Goal: Transaction & Acquisition: Purchase product/service

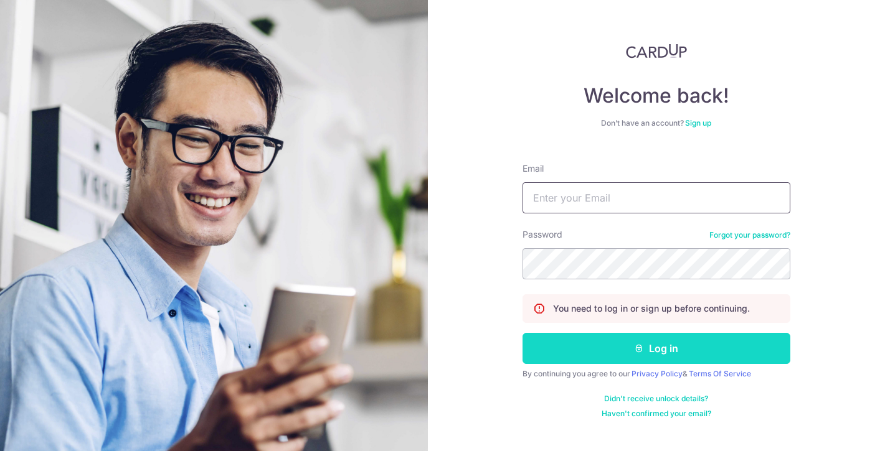
type input "[PERSON_NAME][EMAIL_ADDRESS][DOMAIN_NAME]"
click at [637, 352] on icon "submit" at bounding box center [639, 349] width 10 height 10
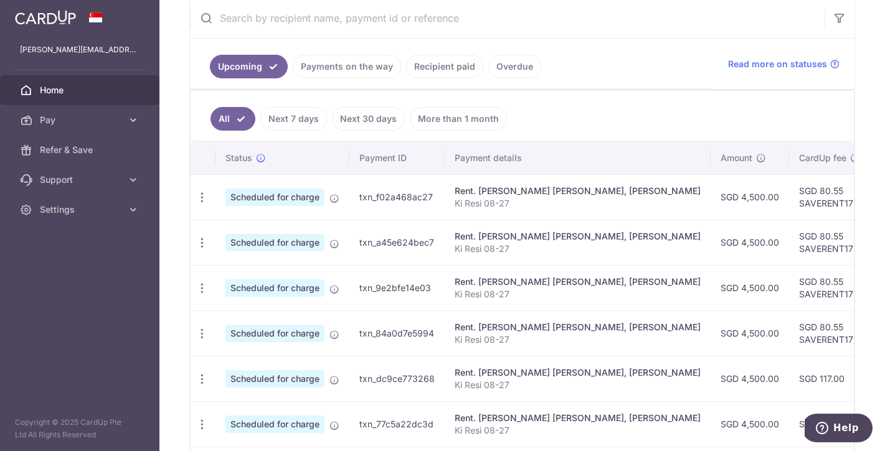
scroll to position [246, 0]
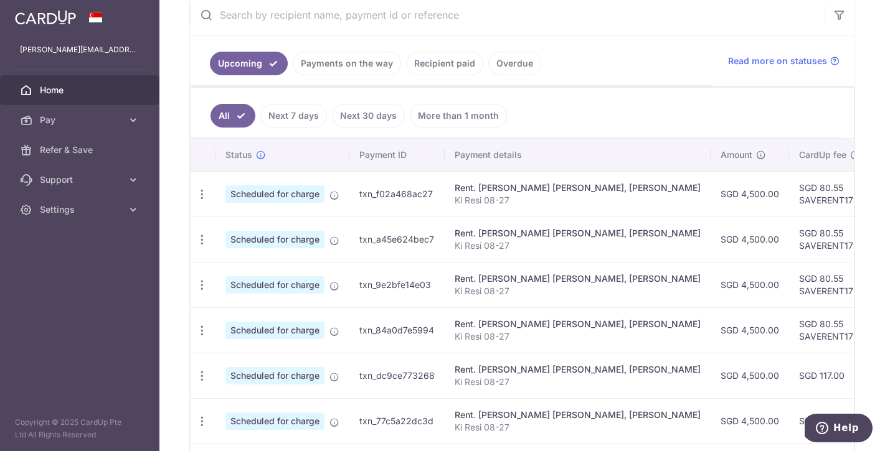
click at [455, 64] on link "Recipient paid" at bounding box center [444, 64] width 77 height 24
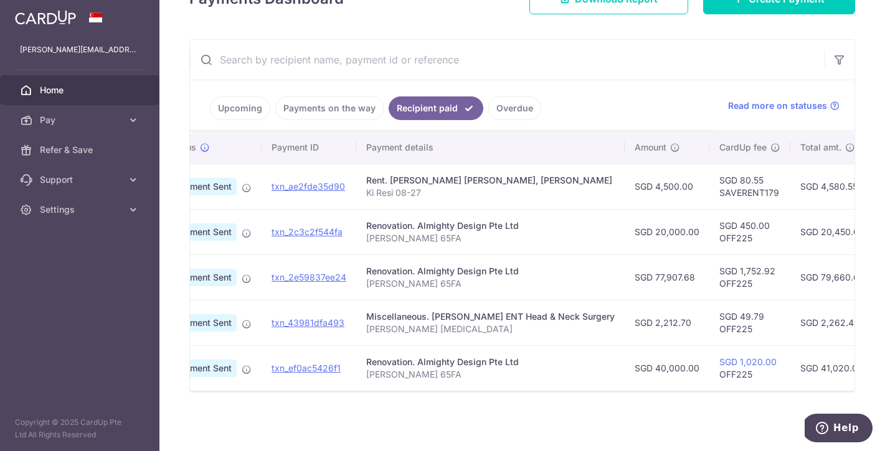
scroll to position [0, 0]
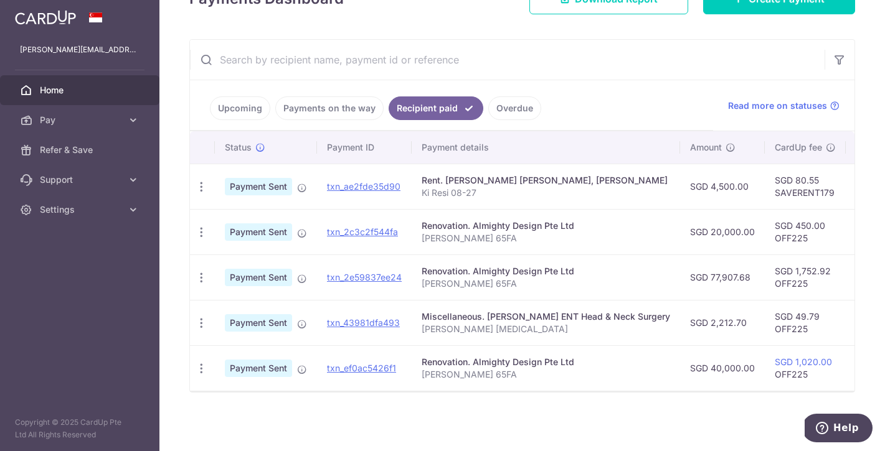
click at [336, 33] on div "× Pause Schedule Pause all future payments in this series Pause just this one p…" at bounding box center [521, 225] width 725 height 451
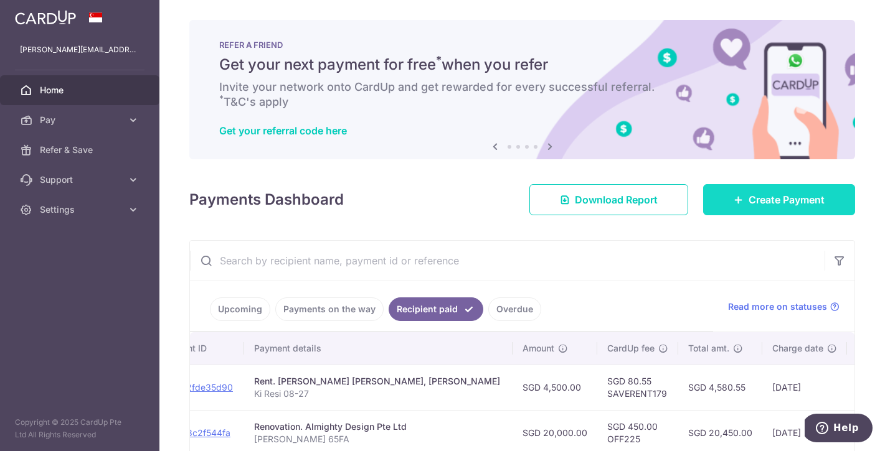
click at [746, 196] on link "Create Payment" at bounding box center [779, 199] width 152 height 31
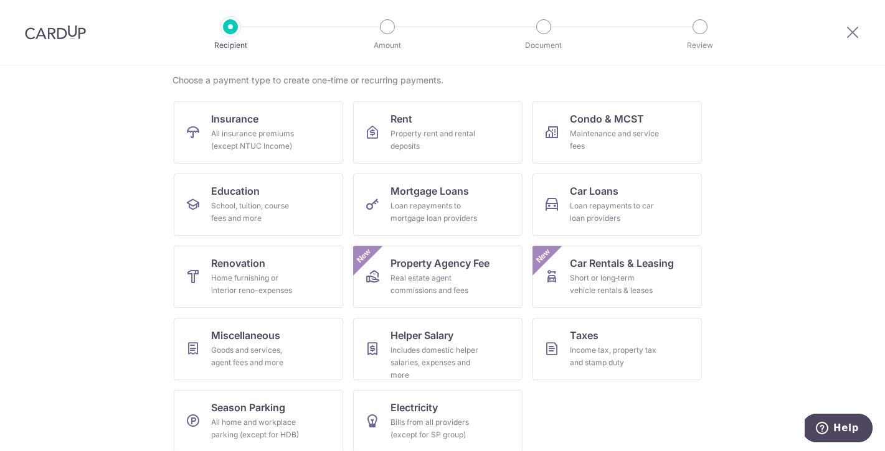
scroll to position [106, 0]
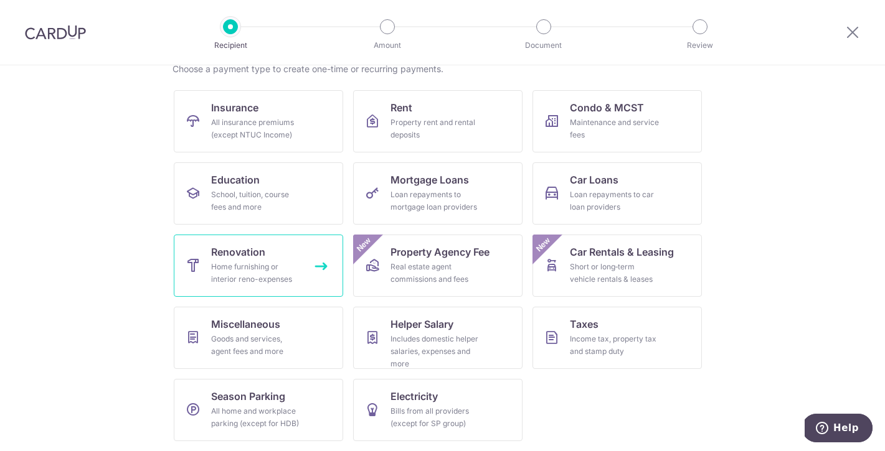
click at [263, 281] on div "Home furnishing or interior reno-expenses" at bounding box center [256, 273] width 90 height 25
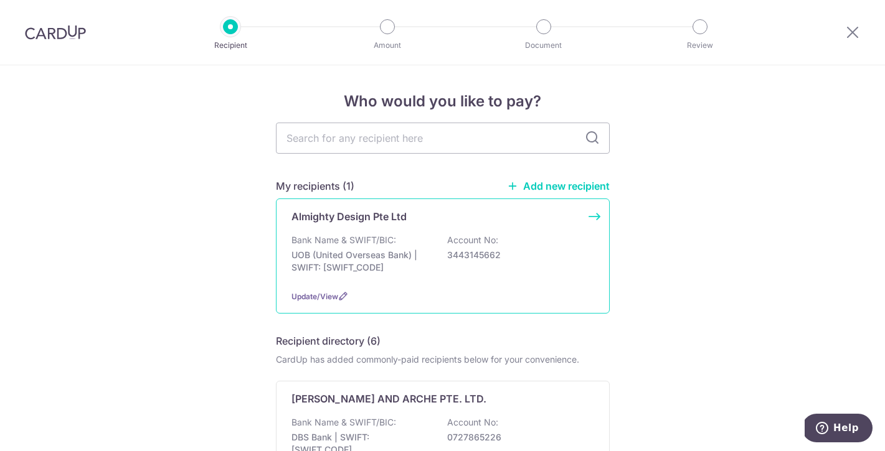
click at [371, 260] on p "UOB (United Overseas Bank) | SWIFT: UOVBSGSGXXX" at bounding box center [360, 261] width 139 height 25
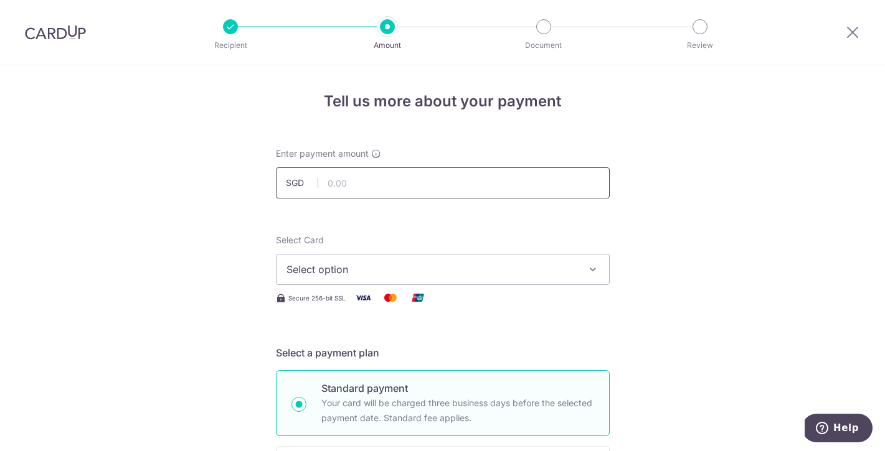
click at [413, 177] on input "text" at bounding box center [443, 182] width 334 height 31
type input "20,000.00"
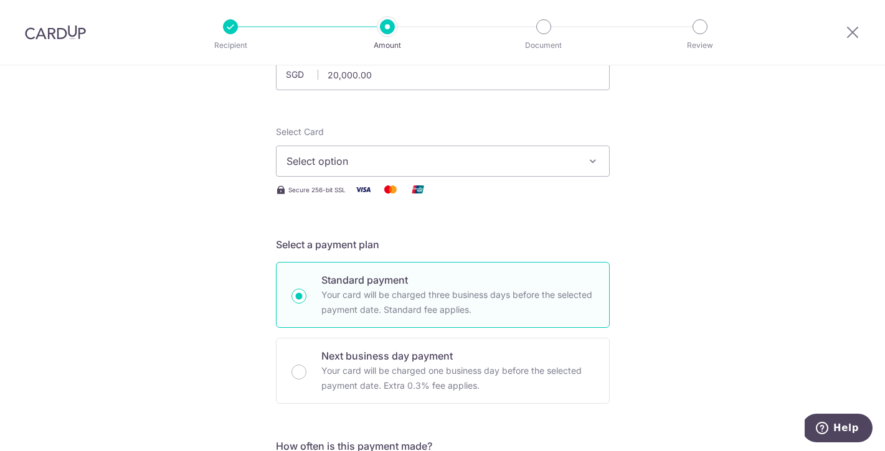
scroll to position [109, 0]
click at [306, 168] on button "Select option" at bounding box center [443, 160] width 334 height 31
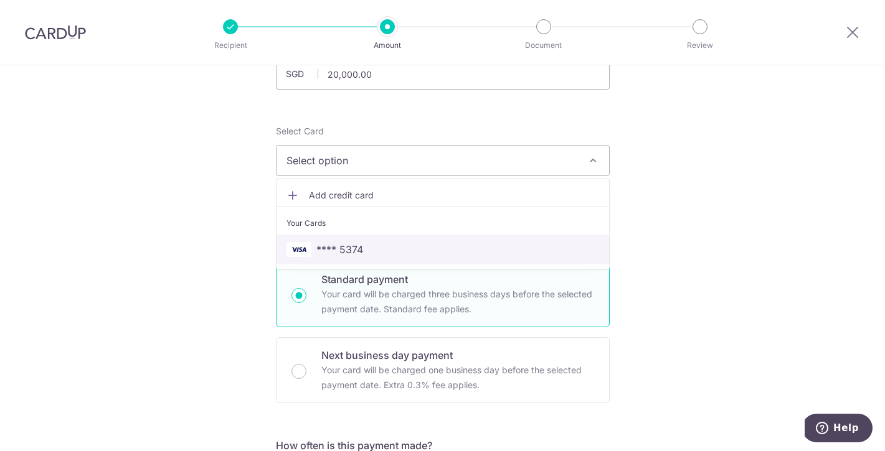
click at [355, 252] on span "**** 5374" at bounding box center [339, 249] width 47 height 15
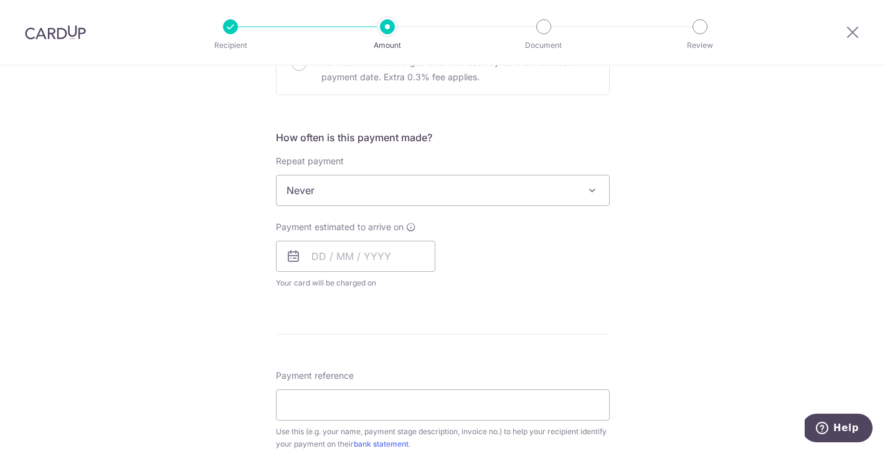
scroll to position [423, 0]
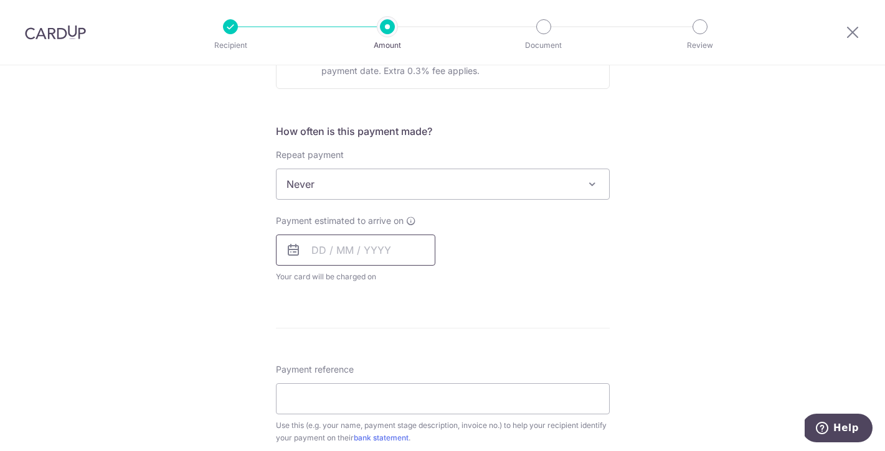
click at [313, 253] on input "text" at bounding box center [355, 250] width 159 height 31
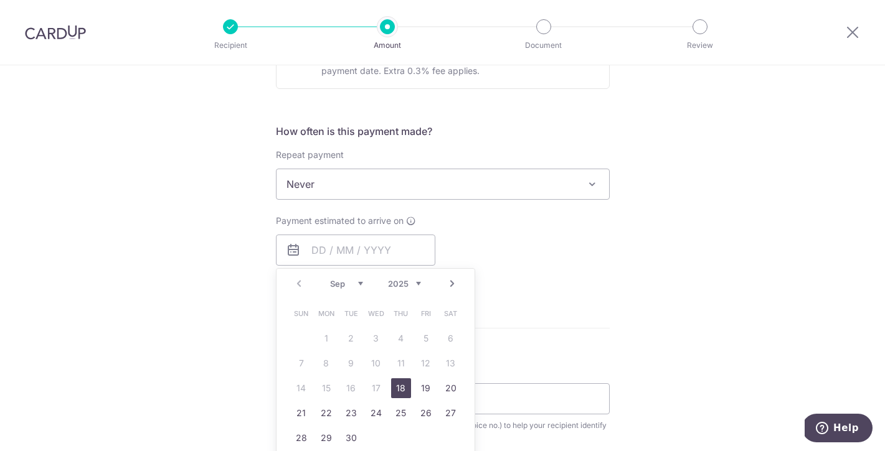
click at [405, 392] on link "18" at bounding box center [401, 388] width 20 height 20
type input "18/09/2025"
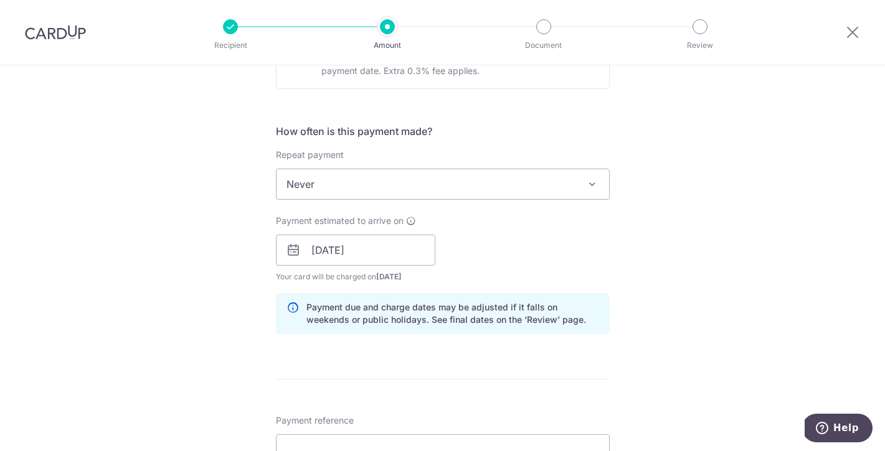
click at [185, 270] on div "Tell us more about your payment Enter payment amount SGD 20,000.00 20000.00 Sel…" at bounding box center [442, 272] width 885 height 1261
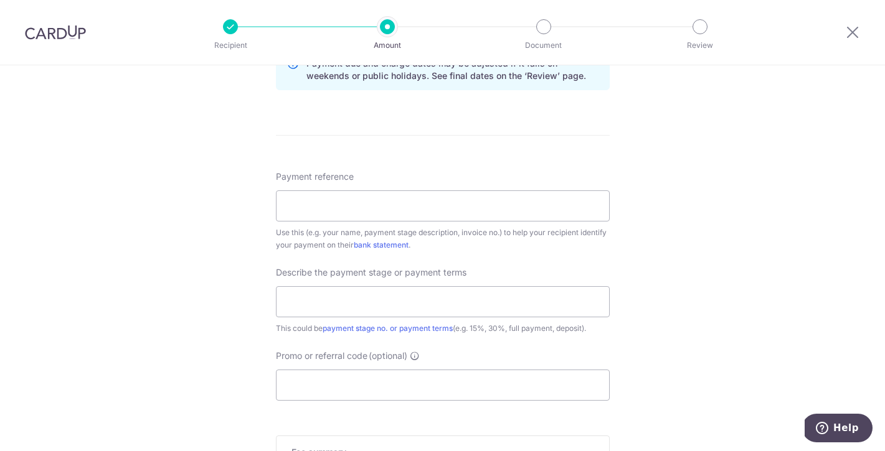
scroll to position [669, 0]
click at [315, 206] on input "Payment reference" at bounding box center [443, 204] width 334 height 31
type input "David 65FA"
click at [167, 209] on div "Tell us more about your payment Enter payment amount SGD 20,000.00 20000.00 Sel…" at bounding box center [442, 26] width 885 height 1261
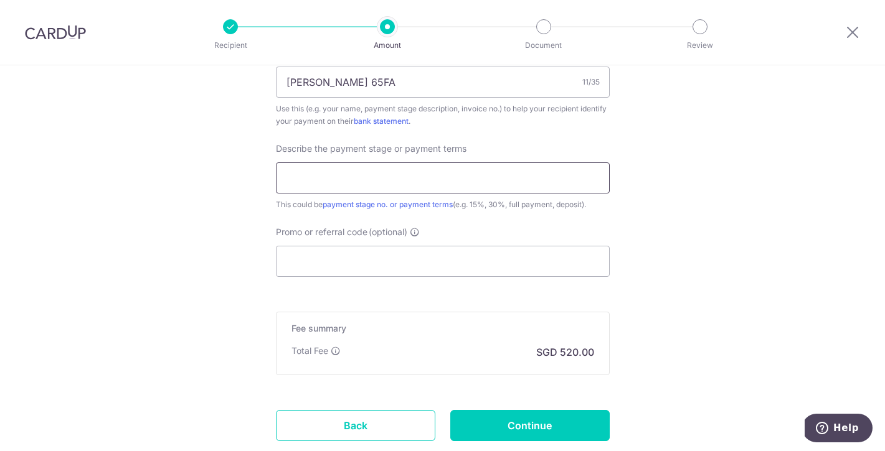
click at [311, 172] on input "text" at bounding box center [443, 177] width 334 height 31
type input "65FA 20K BCA"
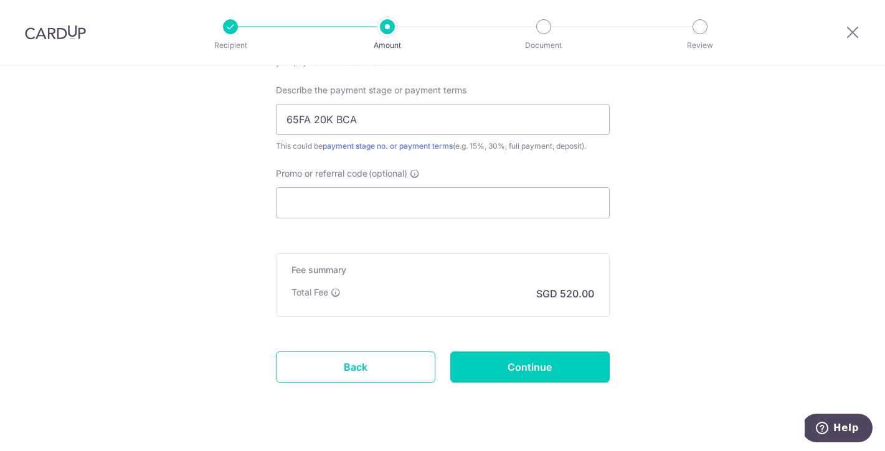
scroll to position [851, 0]
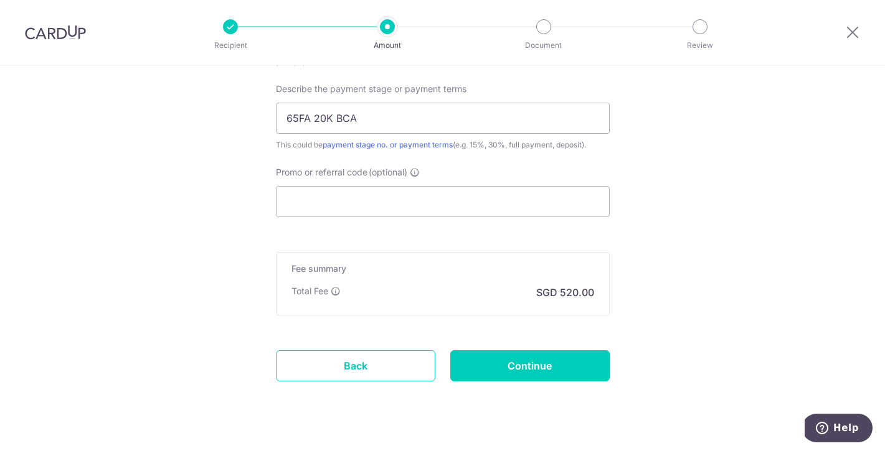
click at [326, 192] on input "Promo or referral code (optional)" at bounding box center [443, 201] width 334 height 31
paste input "RENO25ONE"
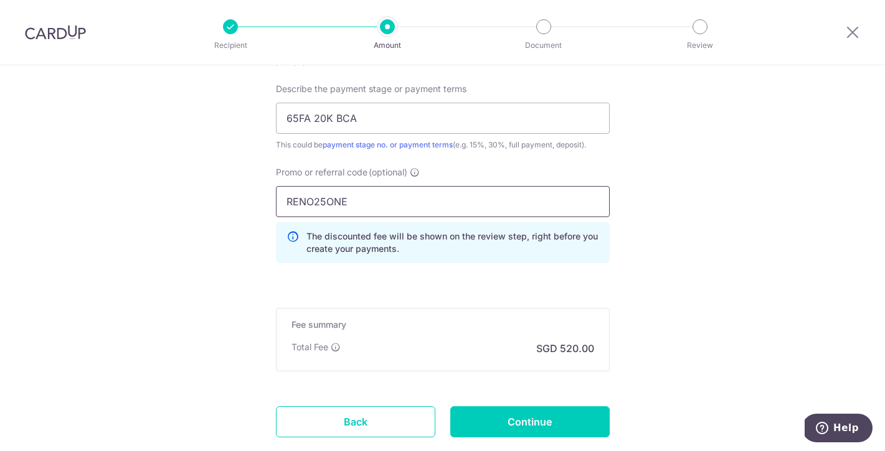
type input "RENO25ONE"
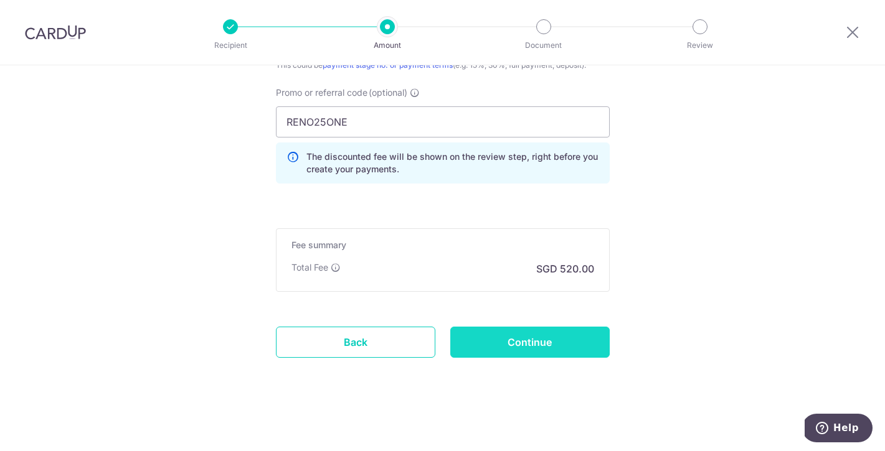
click at [514, 353] on input "Continue" at bounding box center [529, 342] width 159 height 31
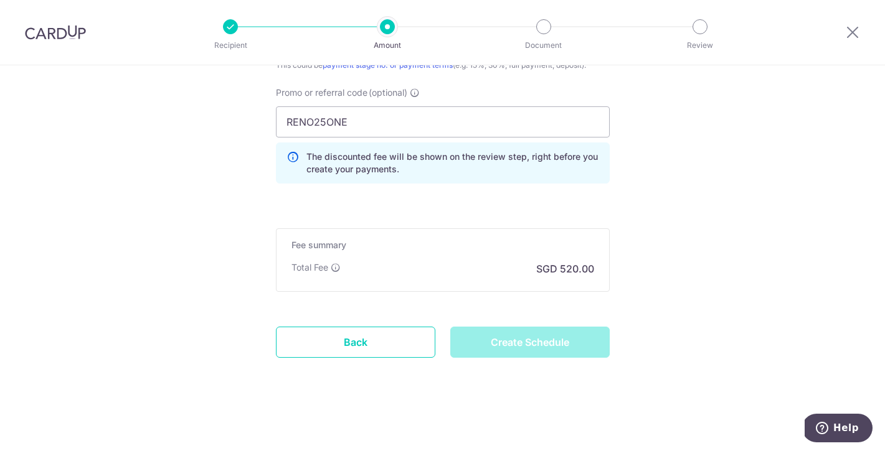
type input "Create Schedule"
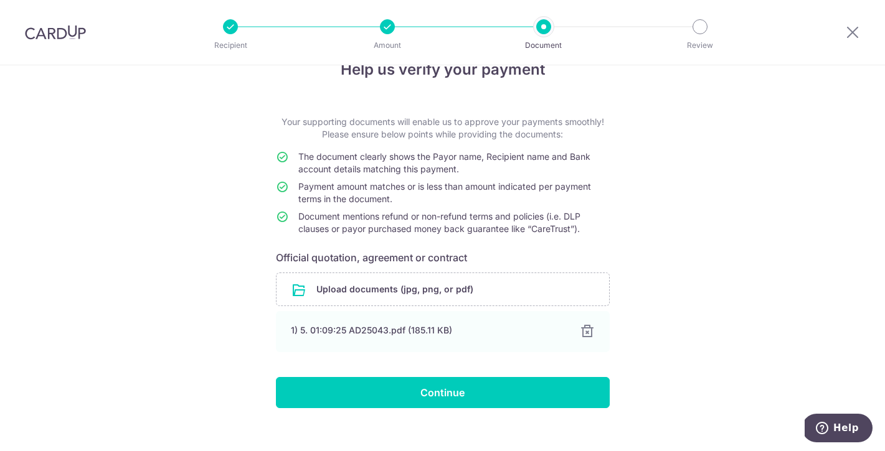
scroll to position [47, 0]
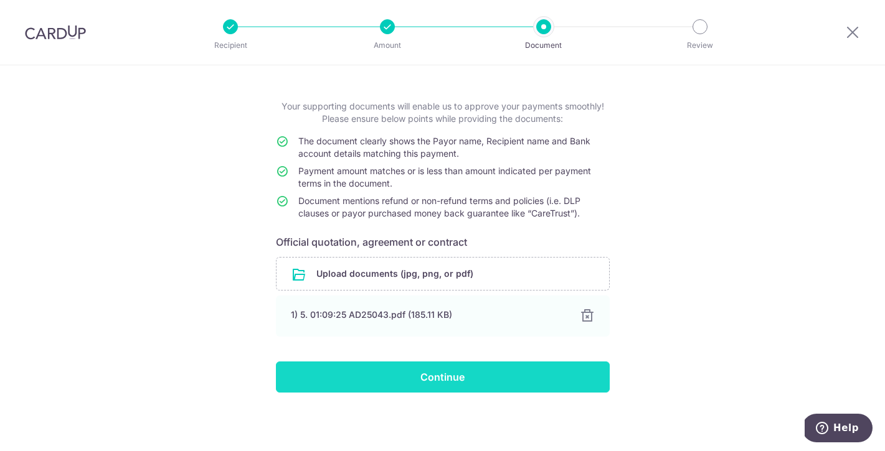
click at [440, 377] on input "Continue" at bounding box center [443, 377] width 334 height 31
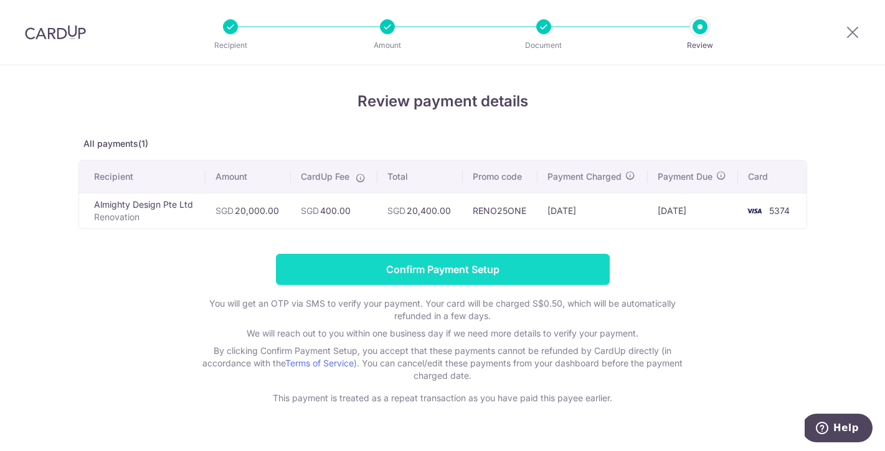
click at [468, 266] on input "Confirm Payment Setup" at bounding box center [443, 269] width 334 height 31
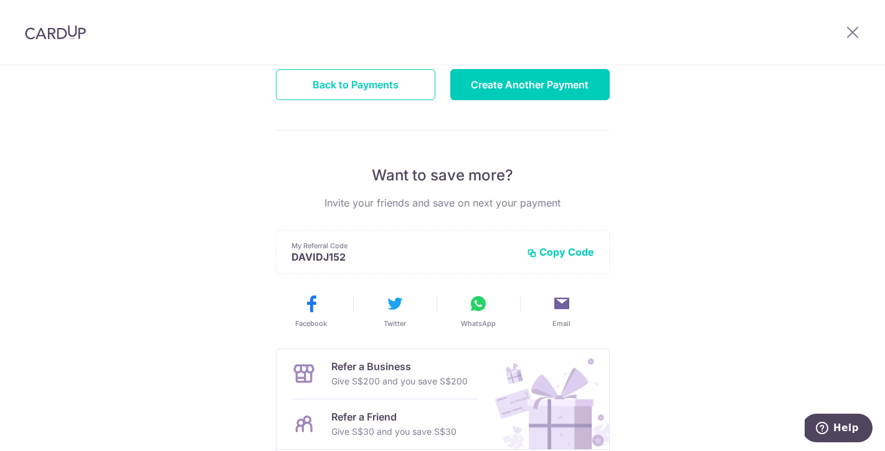
scroll to position [166, 0]
